Goal: Entertainment & Leisure: Consume media (video, audio)

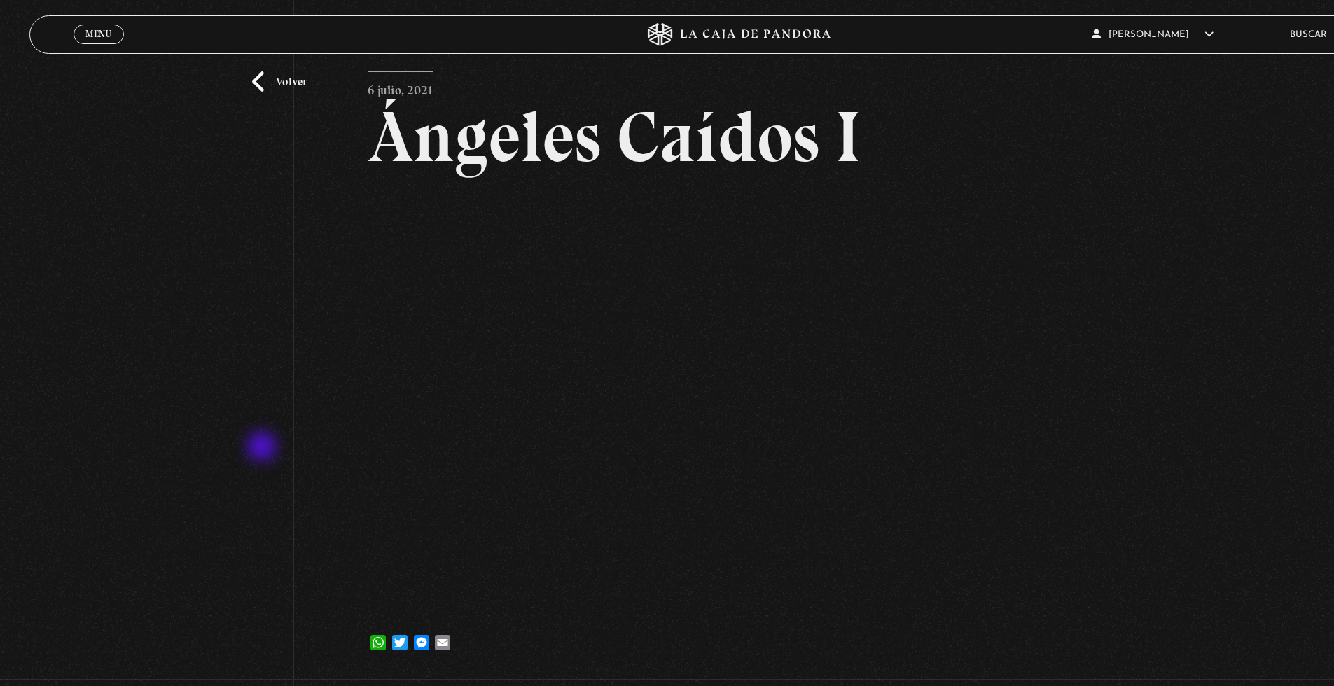
scroll to position [80, 0]
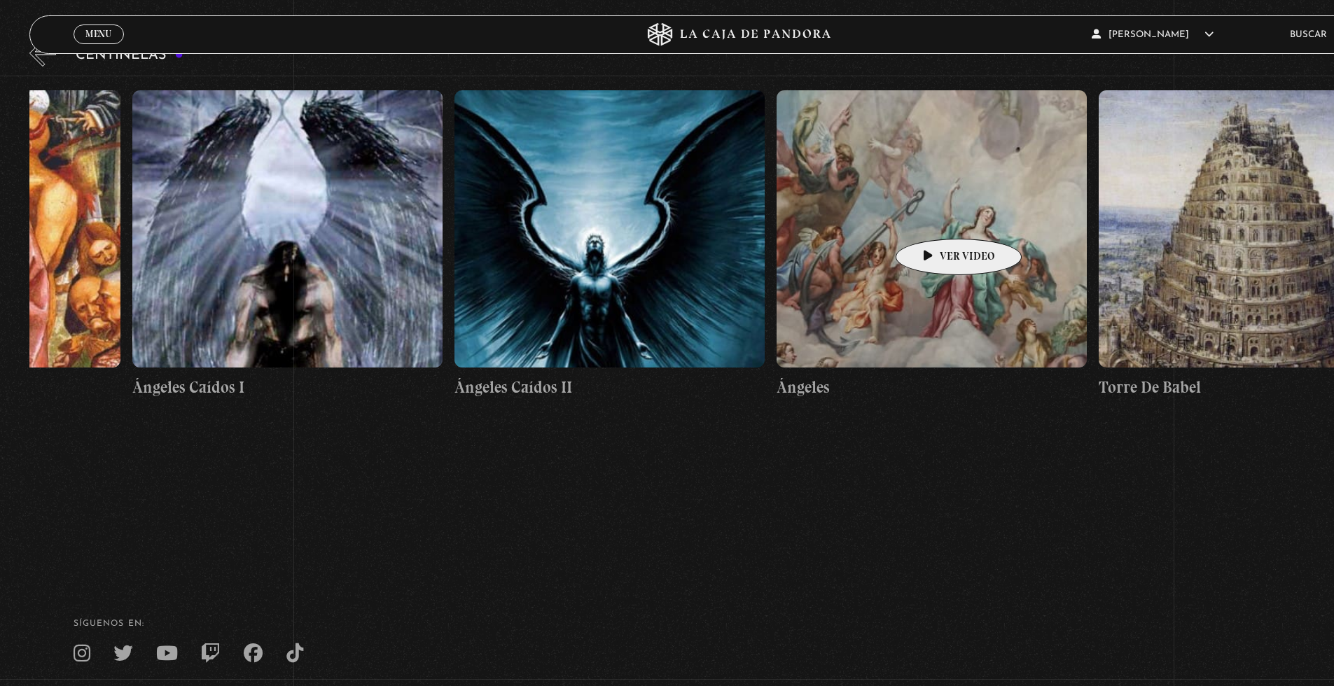
scroll to position [0, 29931]
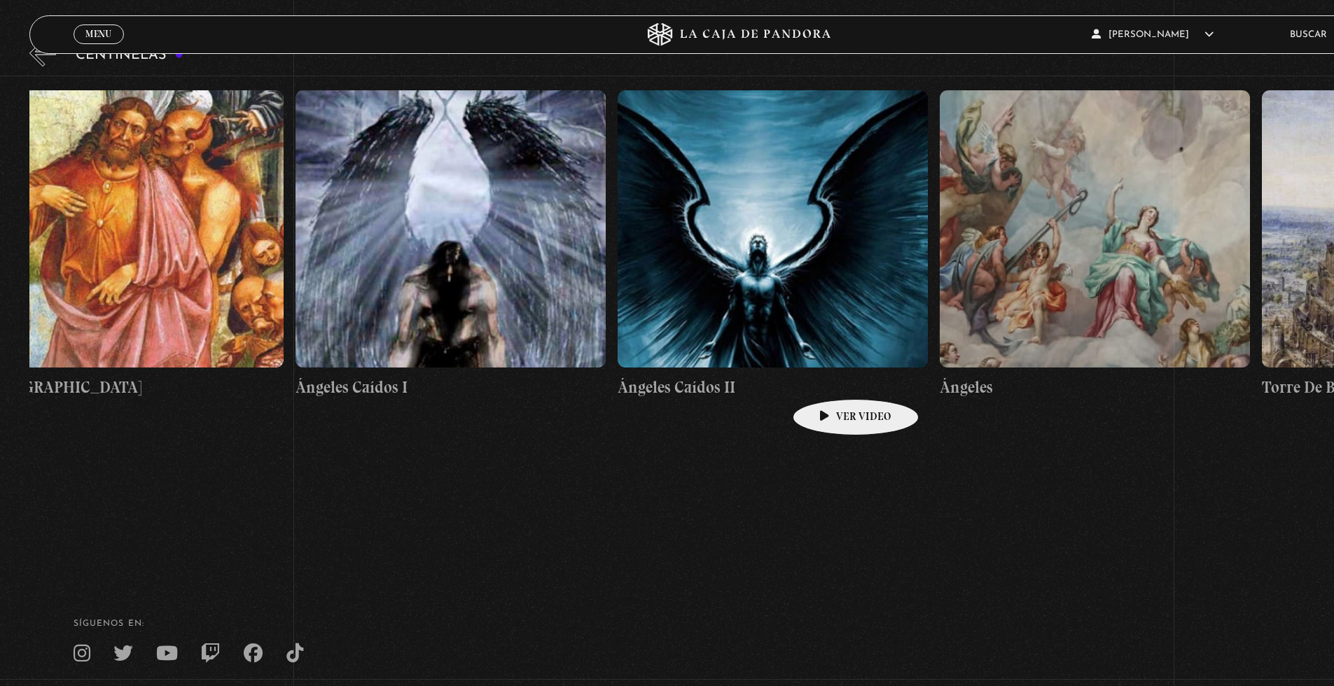
click at [756, 342] on figure at bounding box center [773, 228] width 311 height 277
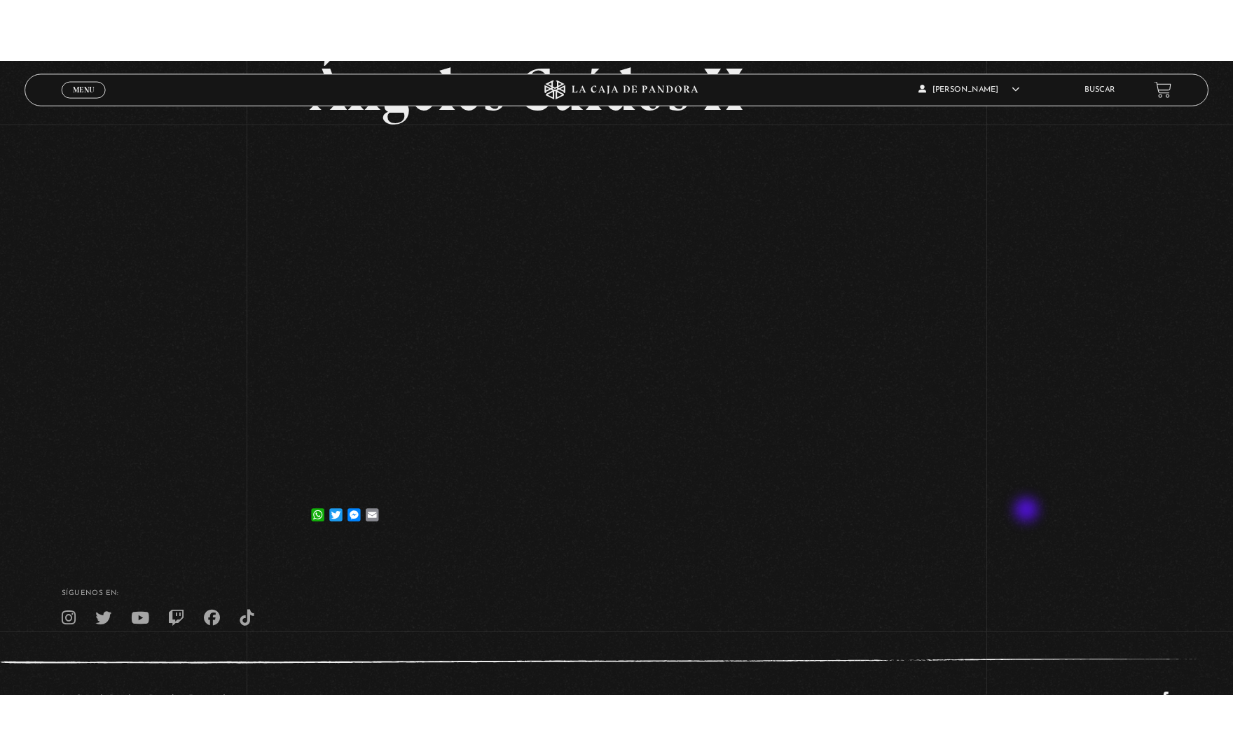
scroll to position [133, 0]
